Goal: Check status: Check status

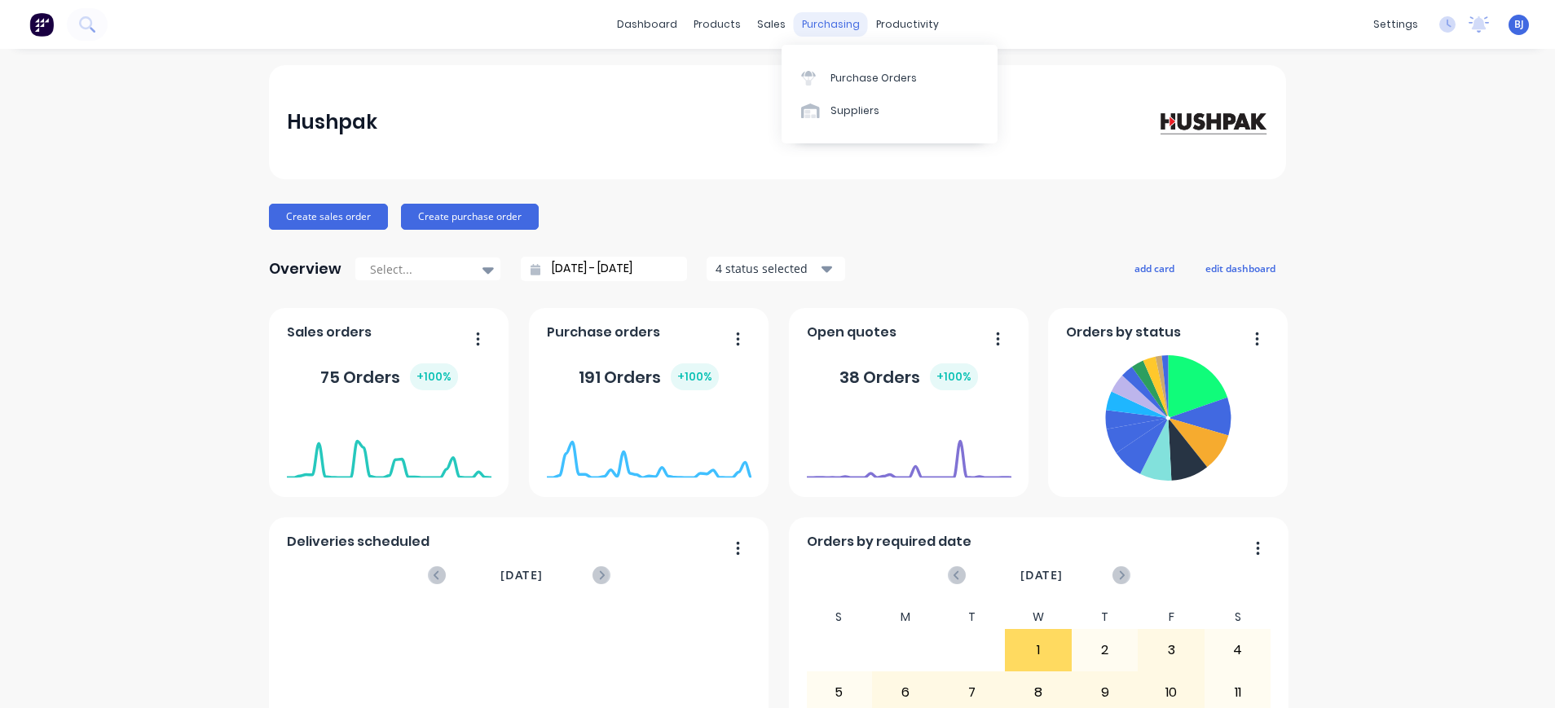
click at [818, 20] on div "purchasing" at bounding box center [831, 24] width 74 height 24
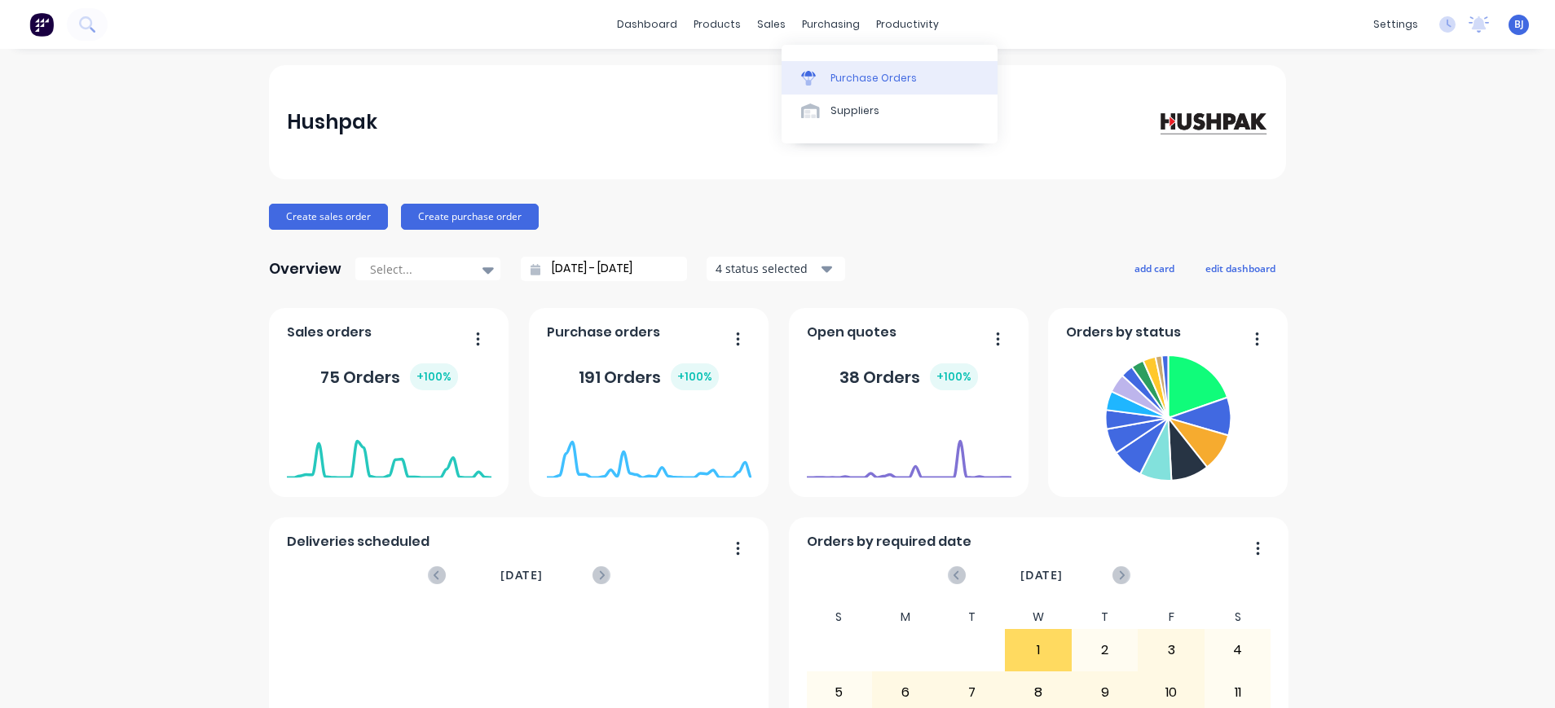
click at [843, 74] on div "Purchase Orders" at bounding box center [874, 78] width 86 height 15
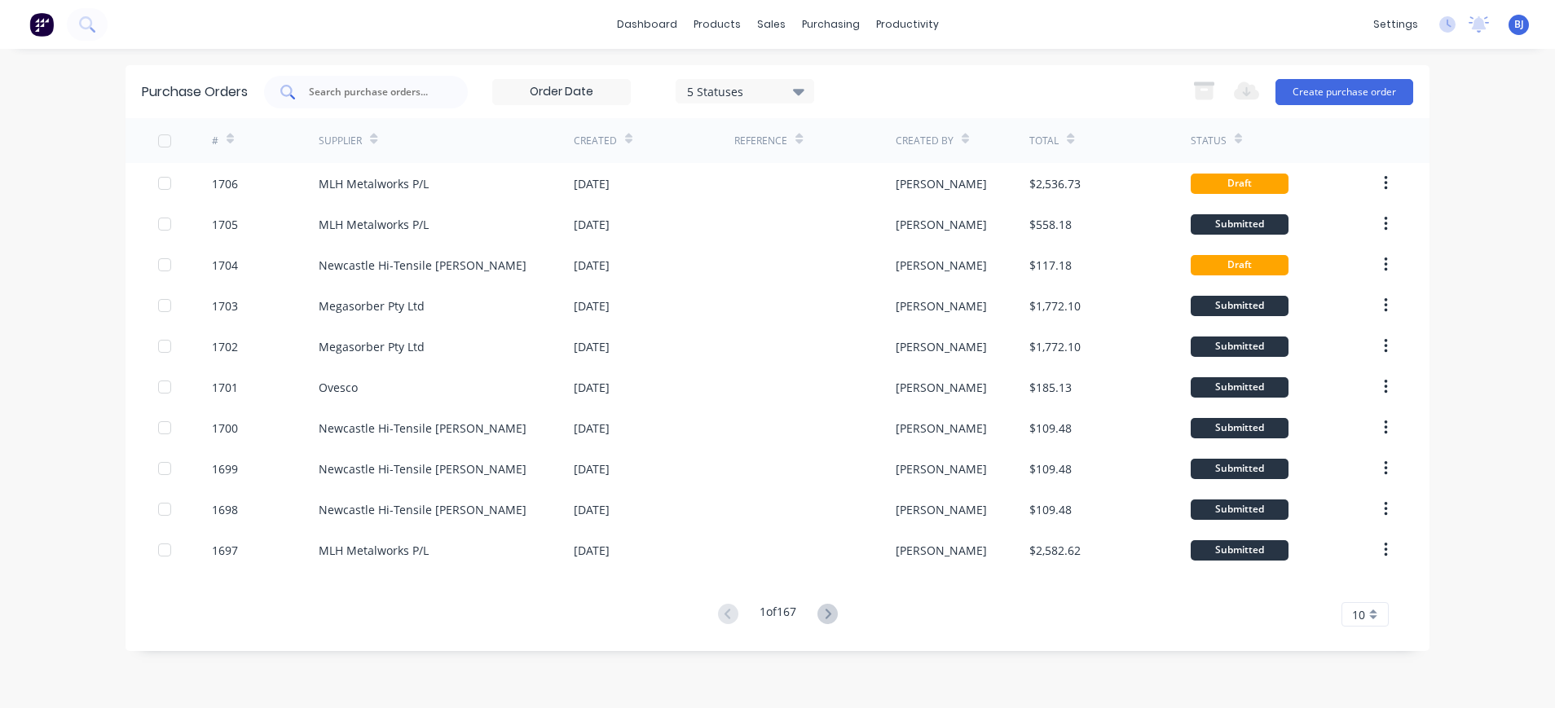
click at [418, 95] on input "text" at bounding box center [374, 92] width 135 height 16
type input "1549"
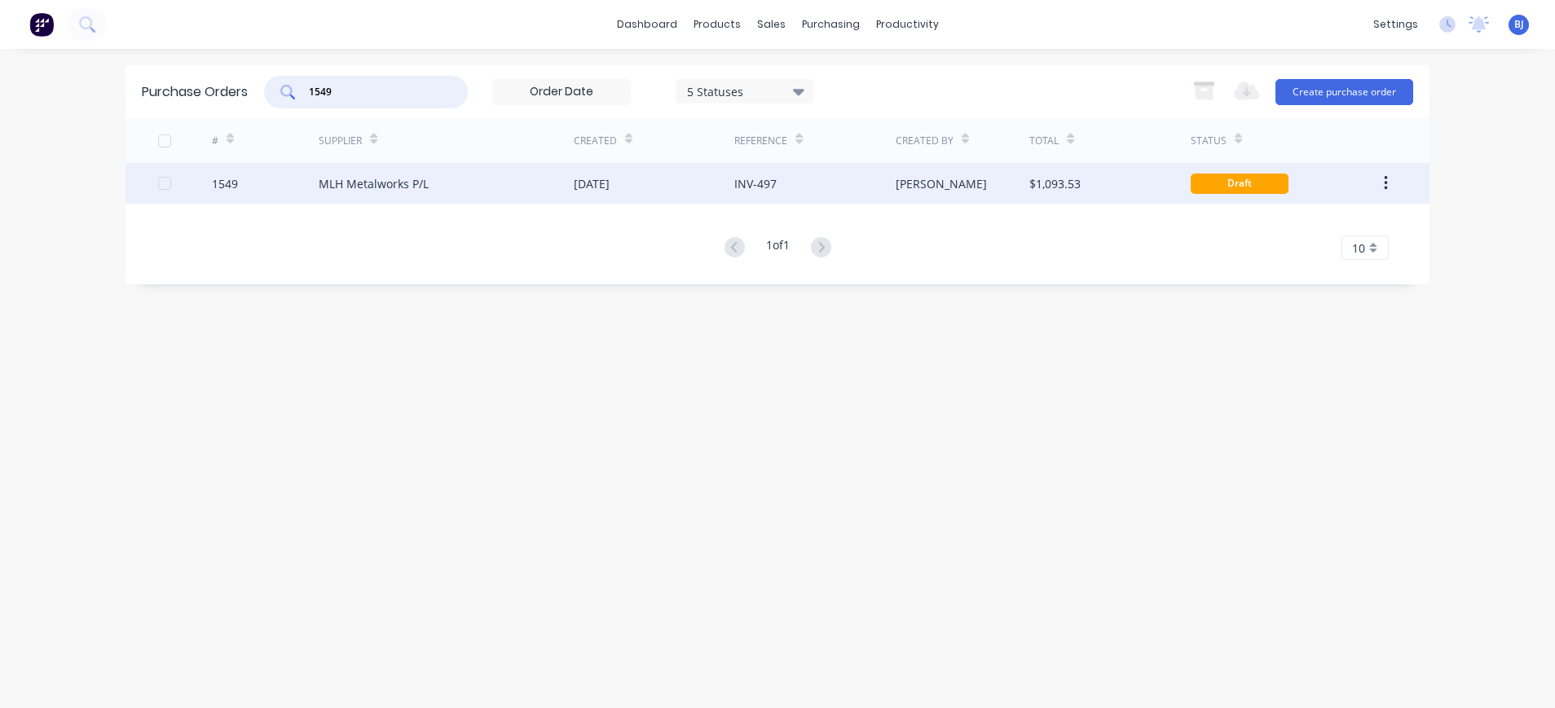
click at [405, 184] on div "MLH Metalworks P/L" at bounding box center [374, 183] width 110 height 17
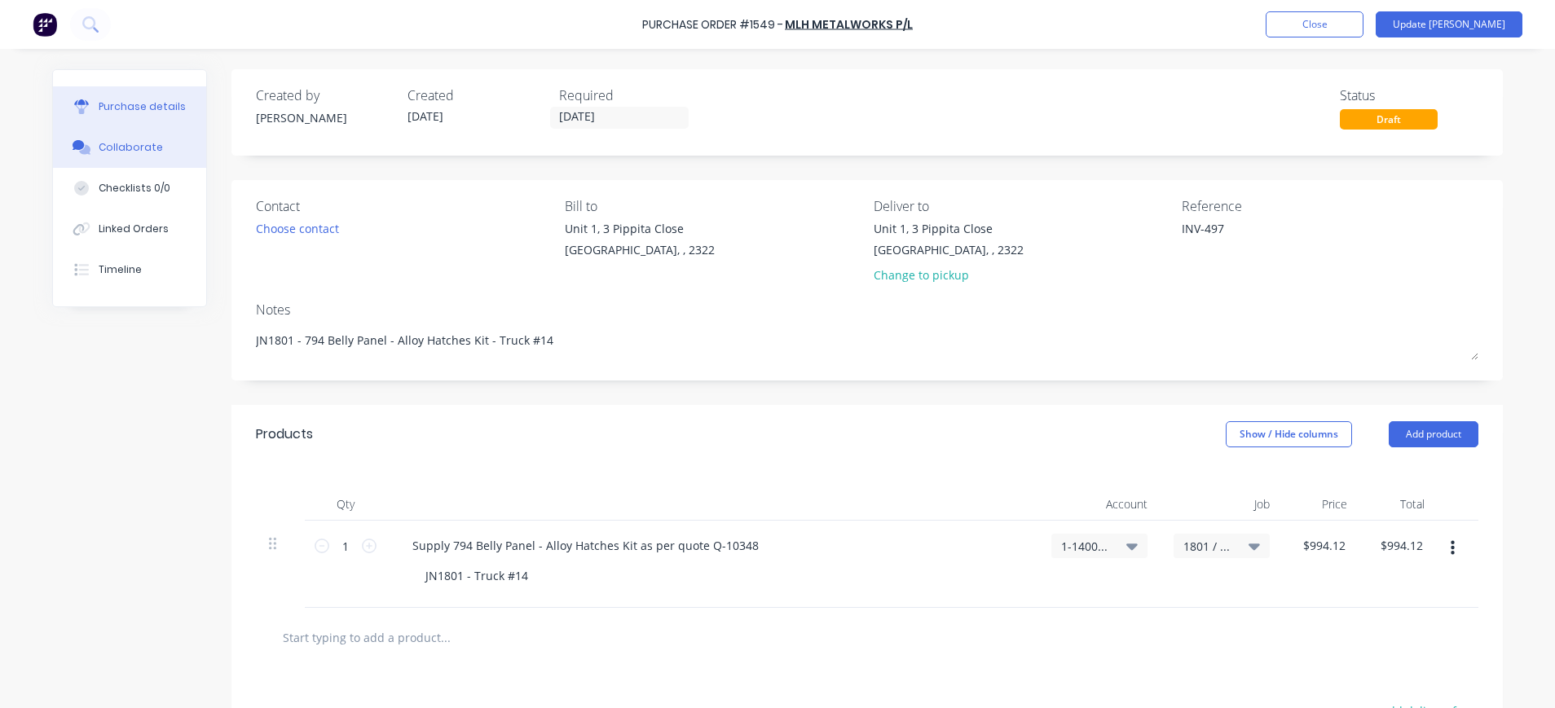
click at [105, 140] on div "Collaborate" at bounding box center [131, 147] width 64 height 15
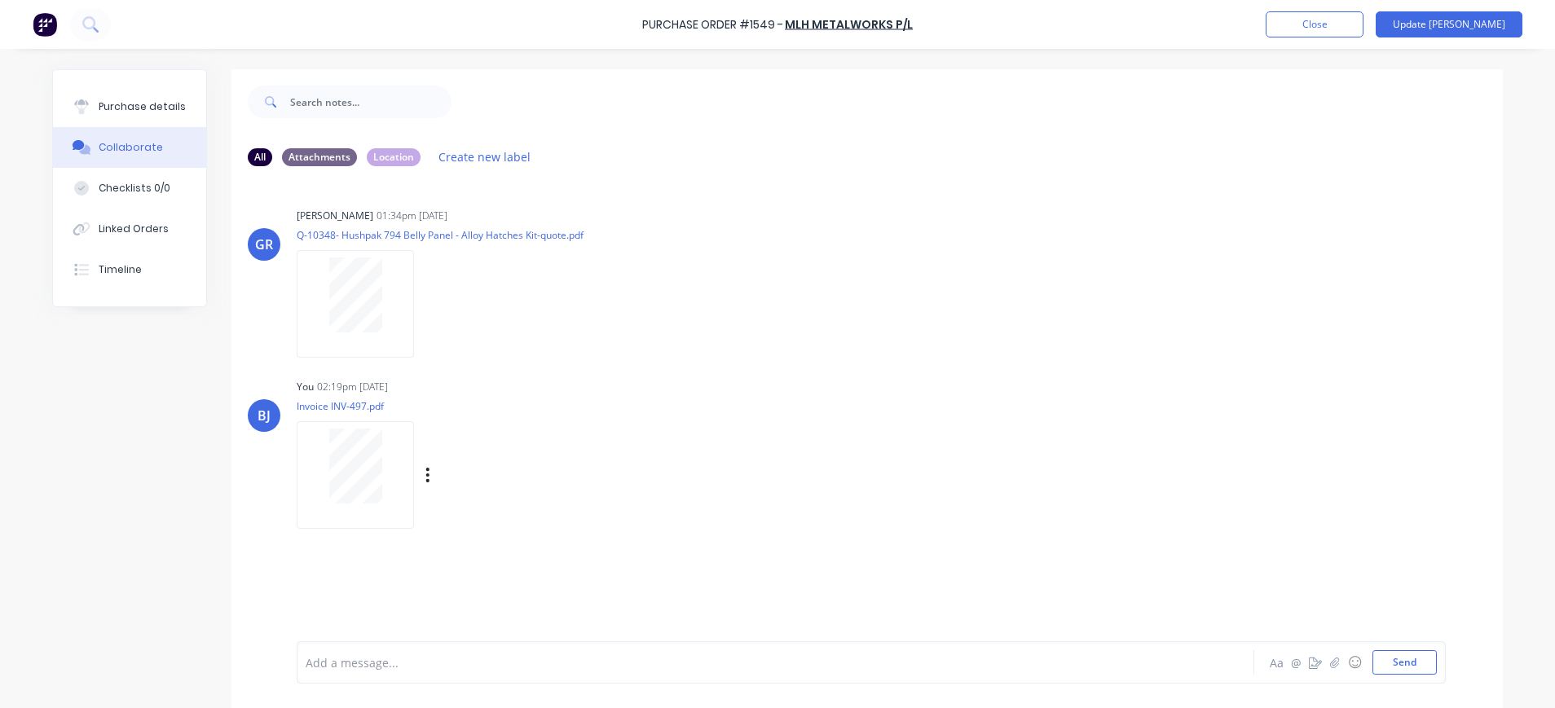
click at [374, 471] on div at bounding box center [355, 466] width 103 height 75
drag, startPoint x: 126, startPoint y: 104, endPoint x: 187, endPoint y: 124, distance: 65.0
click at [126, 104] on div "Purchase details" at bounding box center [142, 106] width 87 height 15
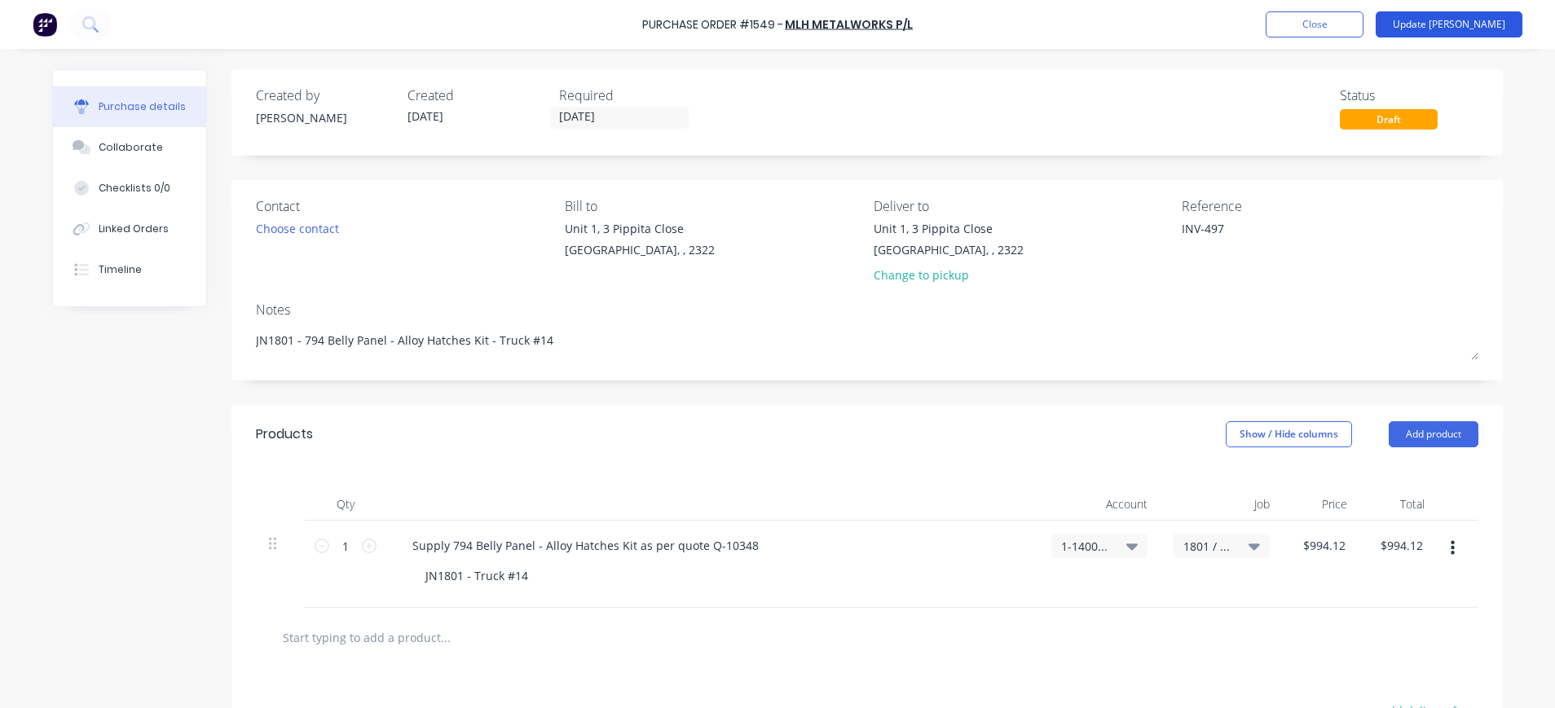
click at [1447, 22] on button "Update [PERSON_NAME]" at bounding box center [1449, 24] width 147 height 26
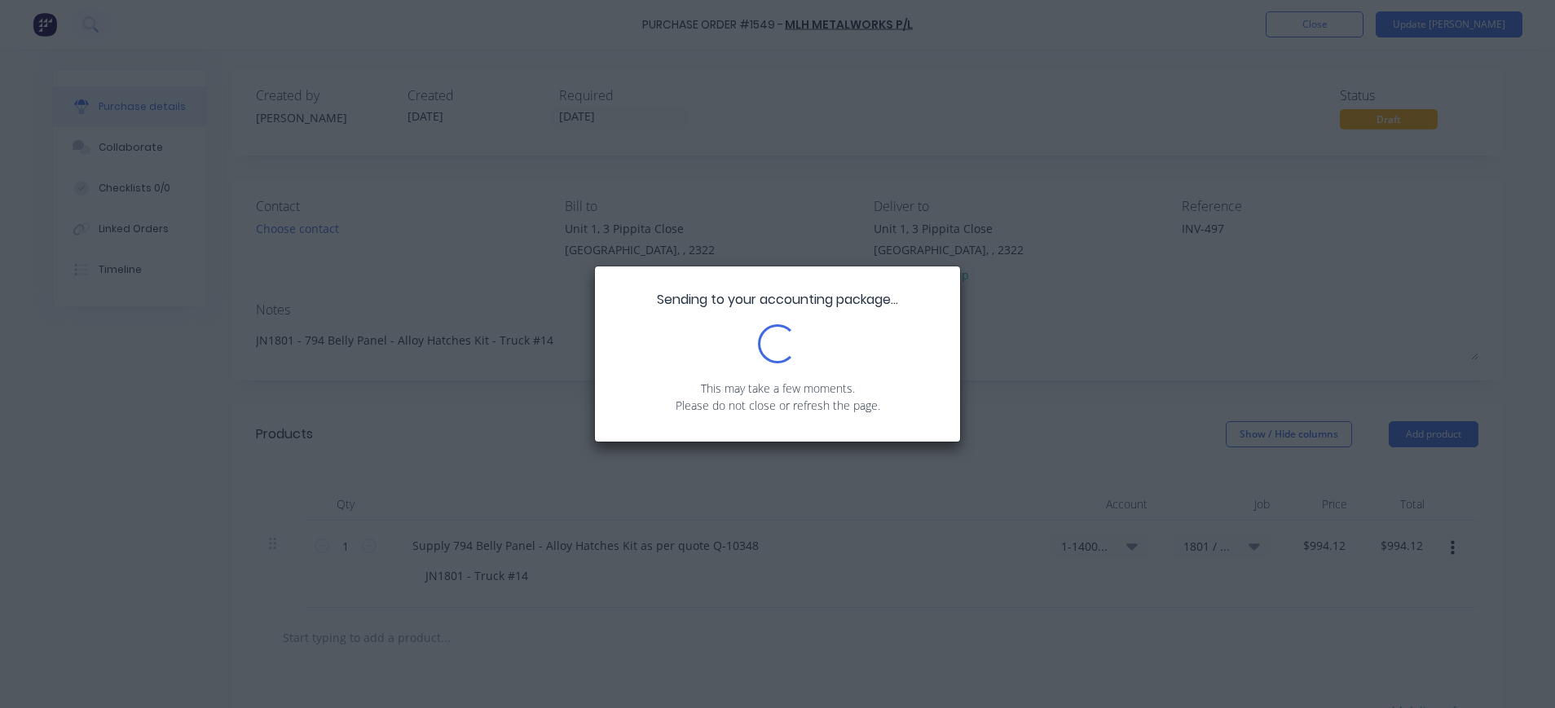
type textarea "x"
